Goal: Transaction & Acquisition: Purchase product/service

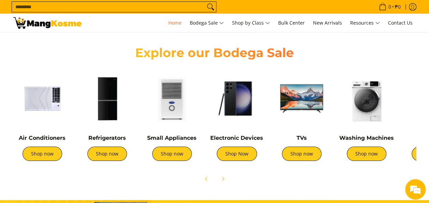
scroll to position [239, 0]
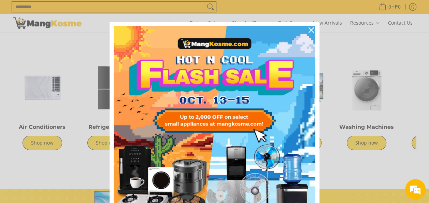
click at [46, 174] on div "Marketing offer form" at bounding box center [214, 101] width 429 height 203
click at [309, 27] on icon "close icon" at bounding box center [311, 29] width 5 height 5
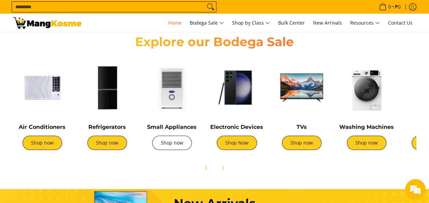
click at [166, 144] on link "Shop now" at bounding box center [172, 143] width 40 height 14
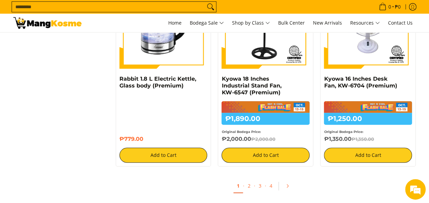
scroll to position [1400, 0]
